Goal: Find specific page/section: Find specific page/section

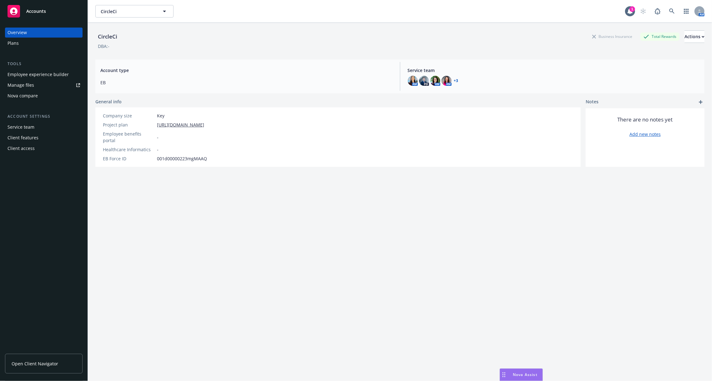
click at [44, 74] on div "Employee experience builder" at bounding box center [38, 74] width 61 height 10
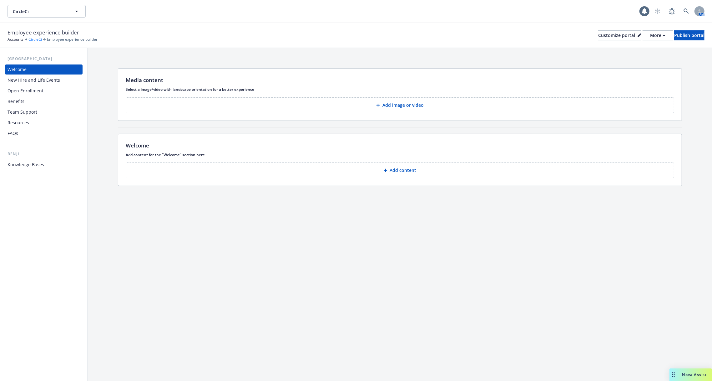
click at [32, 39] on link "CircleCi" at bounding box center [34, 40] width 13 height 6
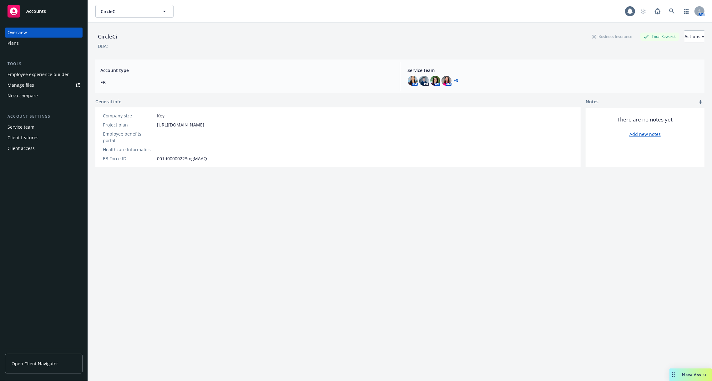
click at [46, 76] on div "Employee experience builder" at bounding box center [38, 74] width 61 height 10
click at [671, 12] on icon at bounding box center [671, 10] width 5 height 5
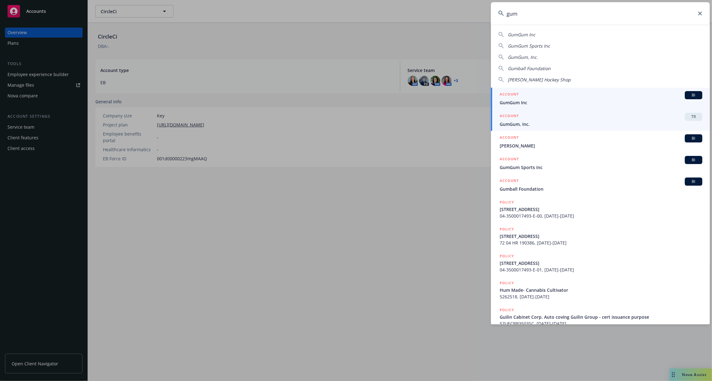
type input "gum"
click at [512, 120] on div "ACCOUNT TR" at bounding box center [601, 117] width 203 height 8
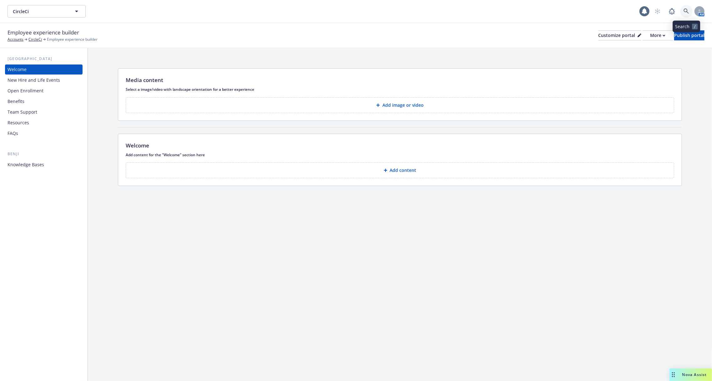
click at [688, 12] on icon at bounding box center [687, 11] width 6 height 6
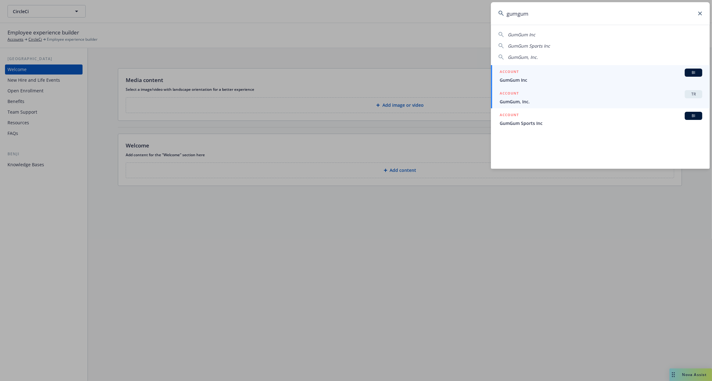
type input "gumgum"
click at [524, 105] on link "ACCOUNT TR GumGum, Inc." at bounding box center [600, 98] width 219 height 22
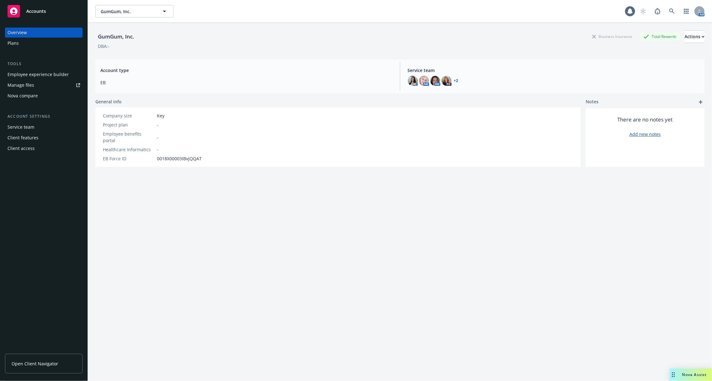
click at [37, 77] on div "Employee experience builder" at bounding box center [38, 74] width 61 height 10
